Goal: Task Accomplishment & Management: Complete application form

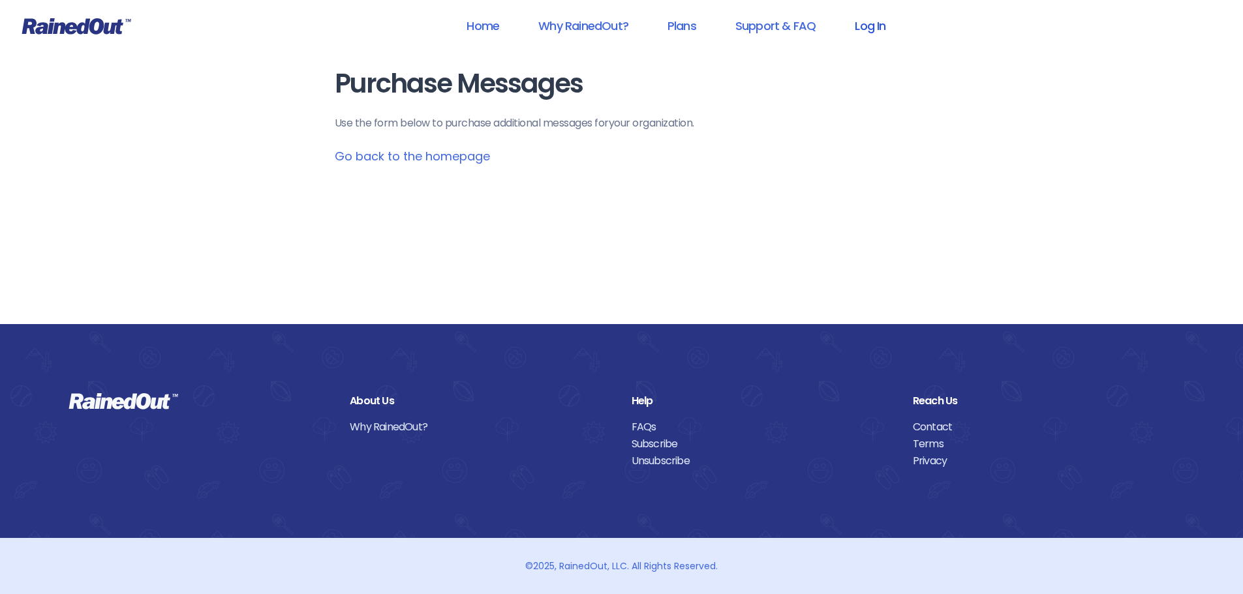
click at [879, 29] on link "Log In" at bounding box center [870, 25] width 65 height 29
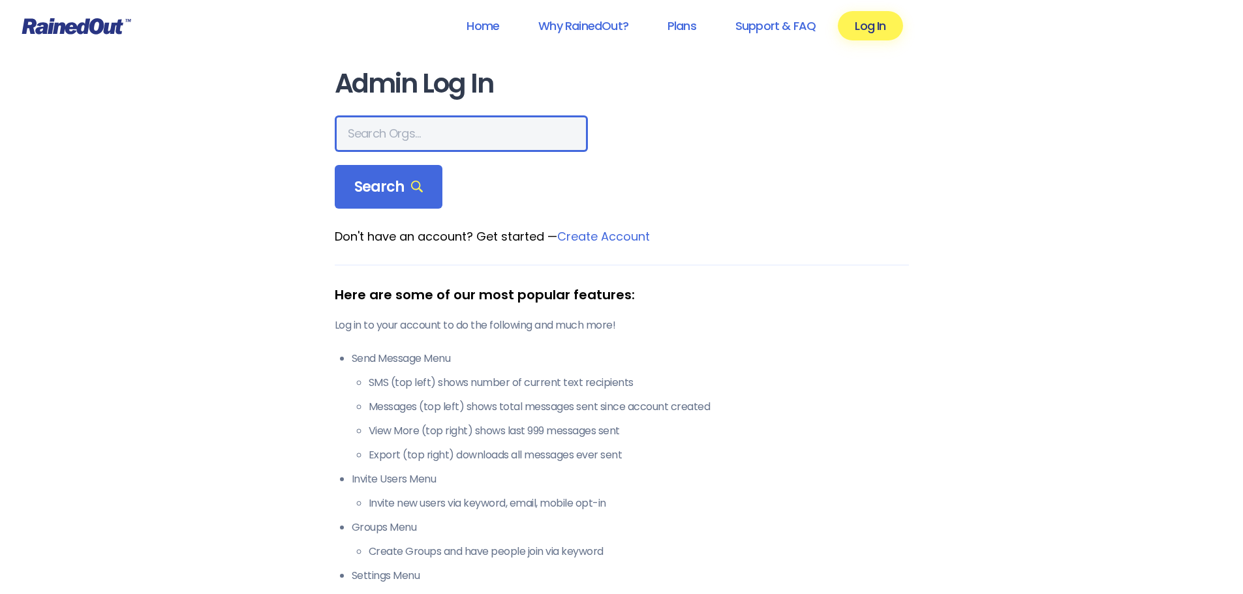
click at [447, 141] on input "text" at bounding box center [461, 133] width 253 height 37
type input "[GEOGRAPHIC_DATA]"
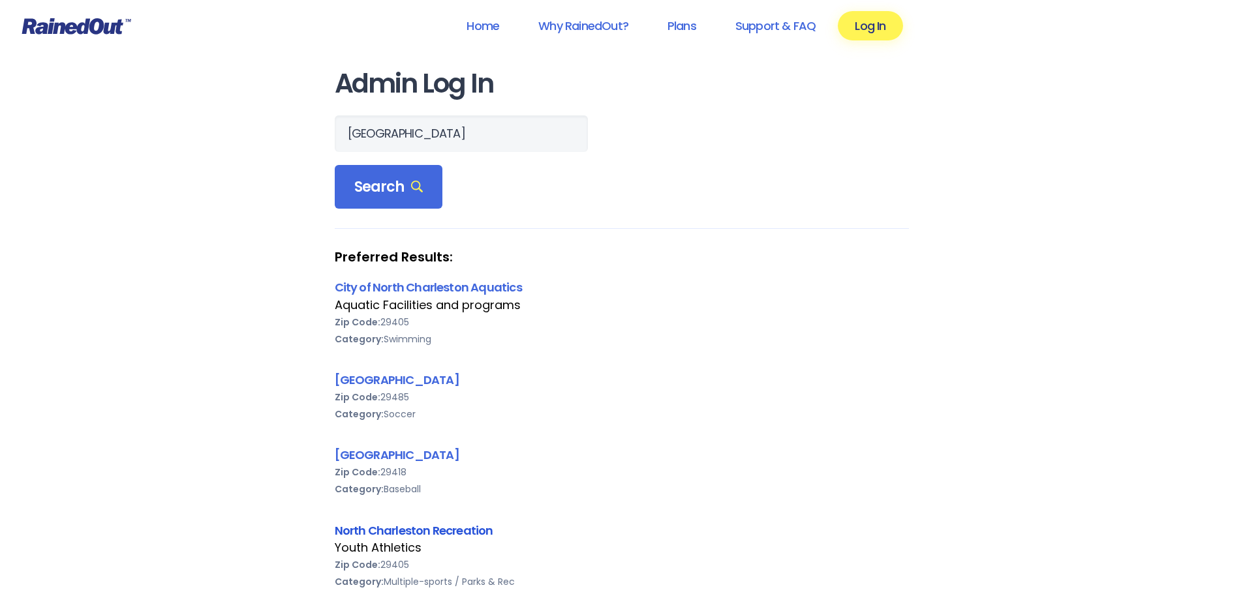
click at [455, 536] on link "North Charleston Recreation" at bounding box center [414, 531] width 159 height 16
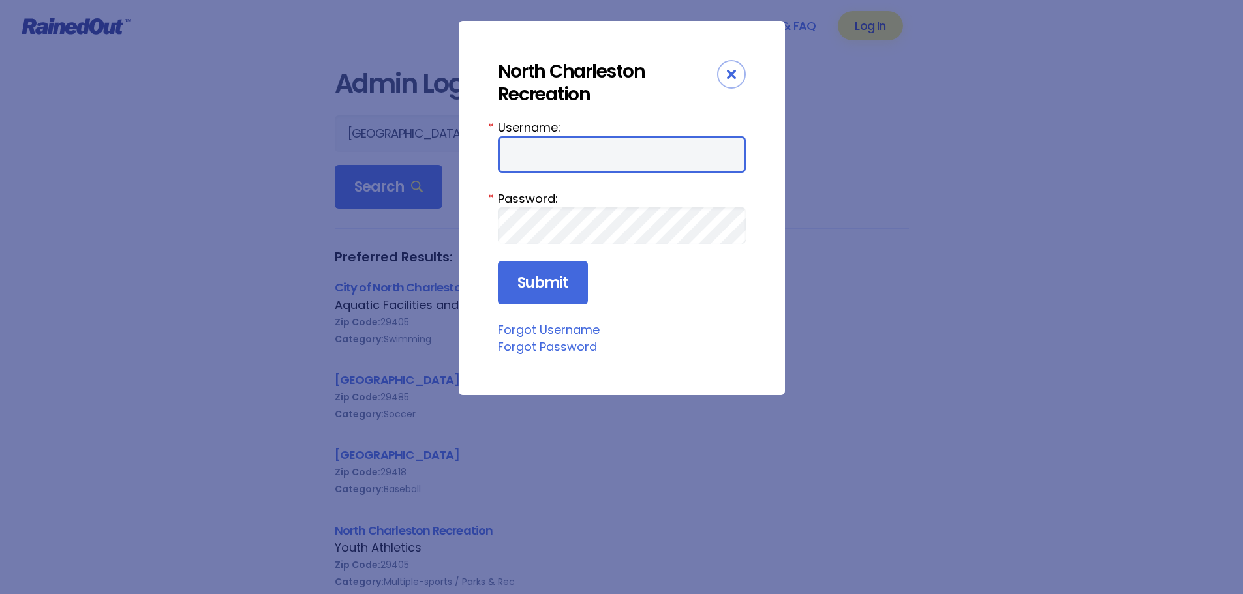
click at [530, 147] on input "Username:" at bounding box center [622, 154] width 248 height 37
type input "ncrd"
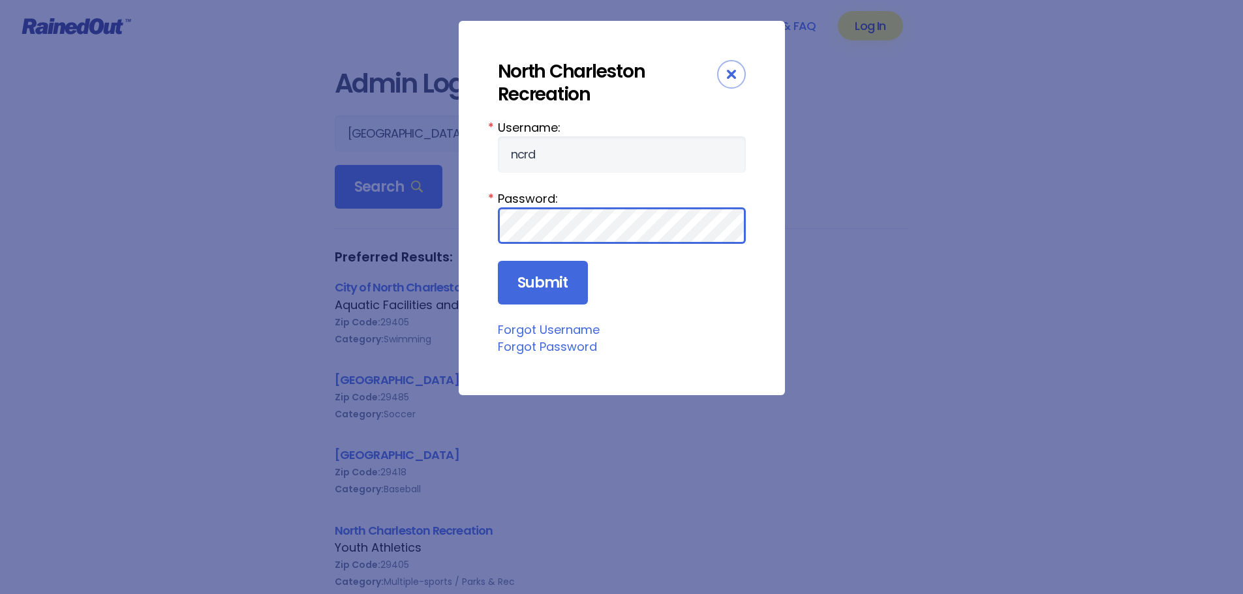
click at [498, 261] on input "Submit" at bounding box center [543, 283] width 90 height 44
